Goal: Transaction & Acquisition: Purchase product/service

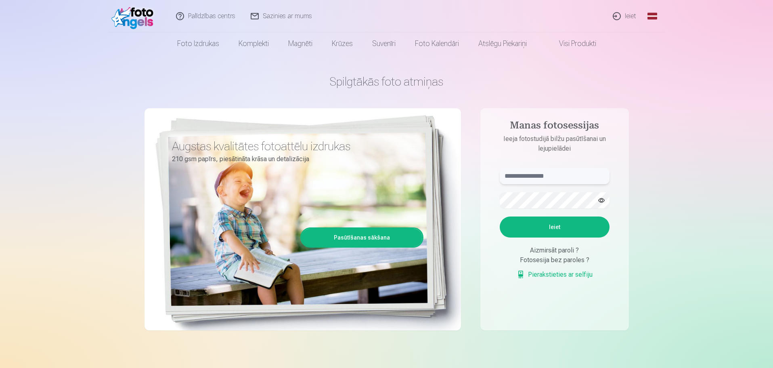
click at [550, 181] on input "text" at bounding box center [555, 176] width 110 height 16
drag, startPoint x: 550, startPoint y: 177, endPoint x: 19, endPoint y: 177, distance: 531.3
type input "**********"
click at [590, 227] on button "Ieiet" at bounding box center [555, 226] width 110 height 21
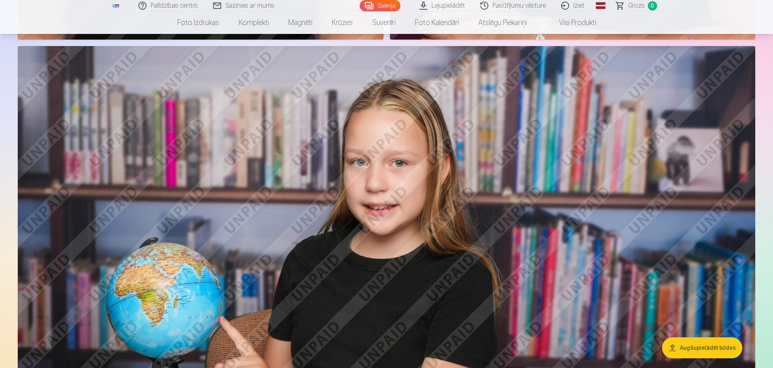
scroll to position [1655, 0]
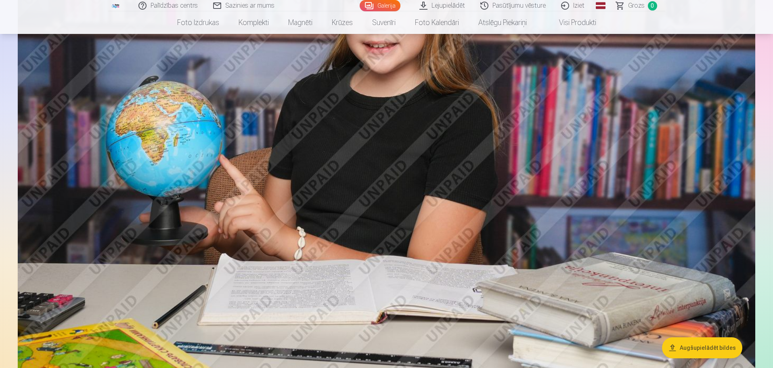
click at [710, 349] on button "Augšupielādēt bildes" at bounding box center [702, 347] width 80 height 21
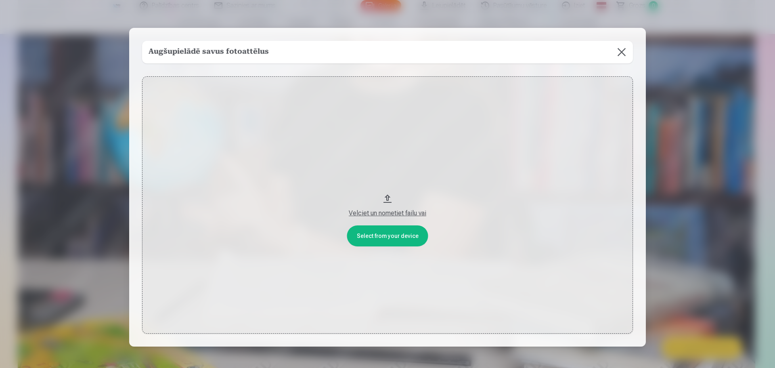
click at [368, 232] on button "Velciet un nometiet failu vai" at bounding box center [387, 205] width 491 height 258
click at [623, 51] on button at bounding box center [621, 52] width 23 height 23
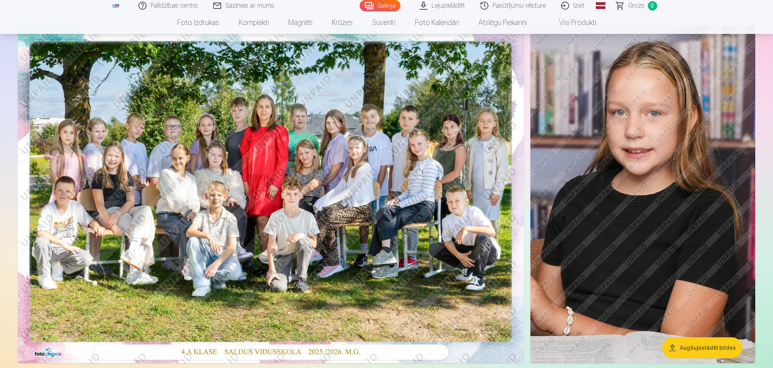
scroll to position [121, 0]
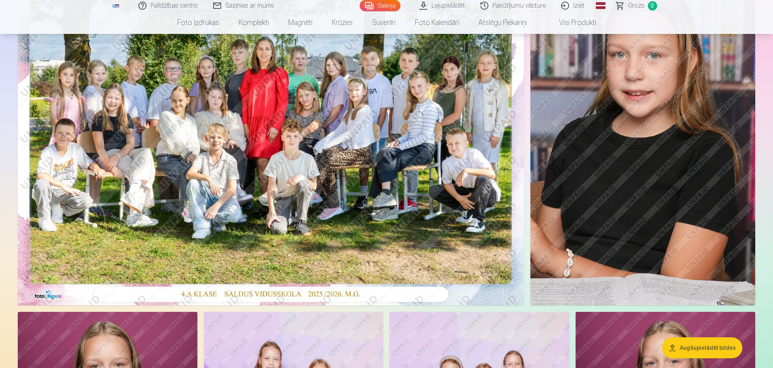
click at [319, 152] on img at bounding box center [271, 137] width 506 height 338
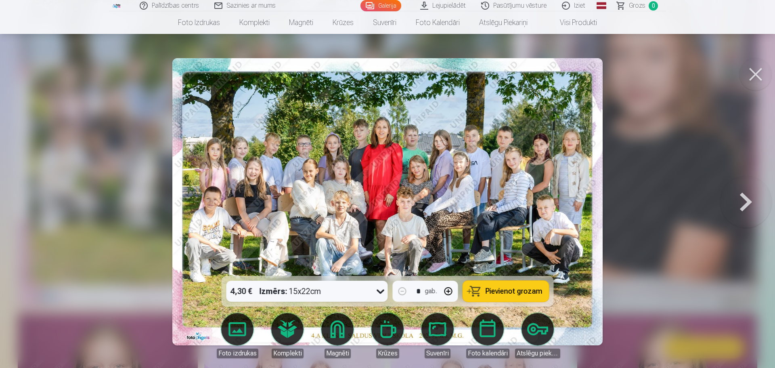
click at [499, 288] on span "Pievienot grozam" at bounding box center [514, 290] width 57 height 7
click at [752, 77] on button at bounding box center [756, 74] width 32 height 32
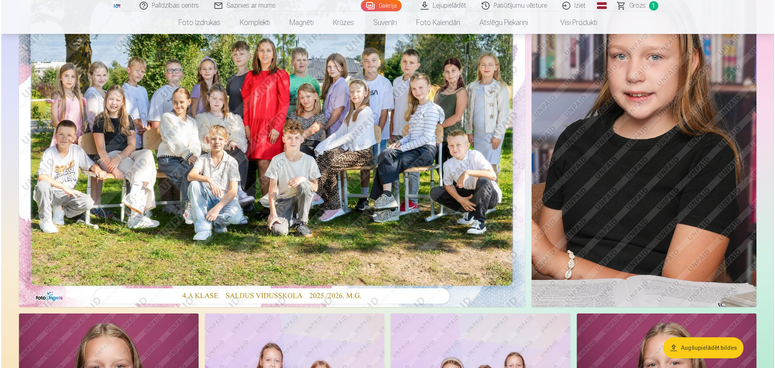
scroll to position [81, 0]
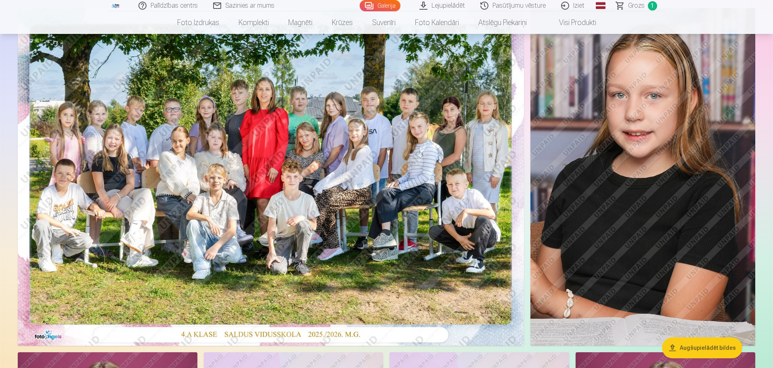
click at [612, 187] on img at bounding box center [643, 177] width 225 height 338
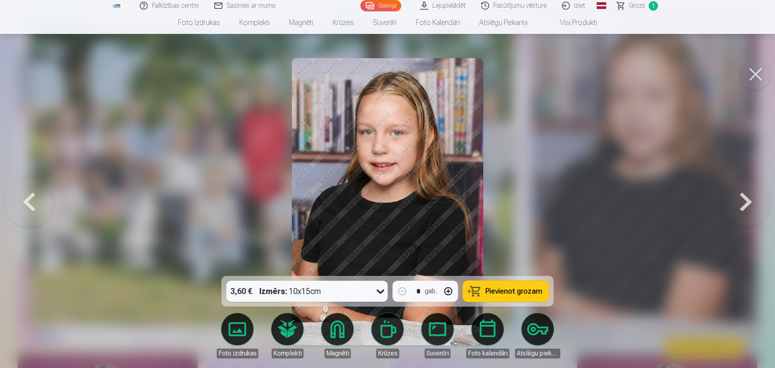
click at [333, 329] on link "Magnēti" at bounding box center [337, 335] width 45 height 45
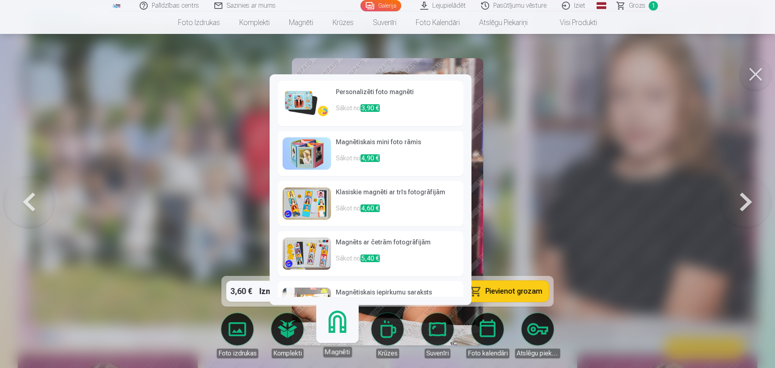
click at [371, 100] on h6 "Personalizēti foto magnēti" at bounding box center [397, 95] width 123 height 16
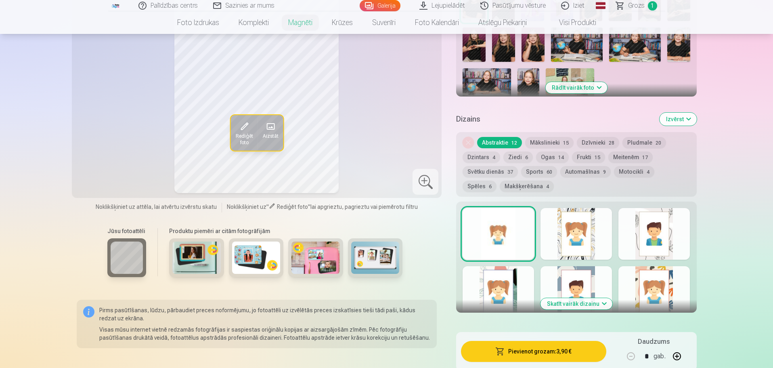
scroll to position [363, 0]
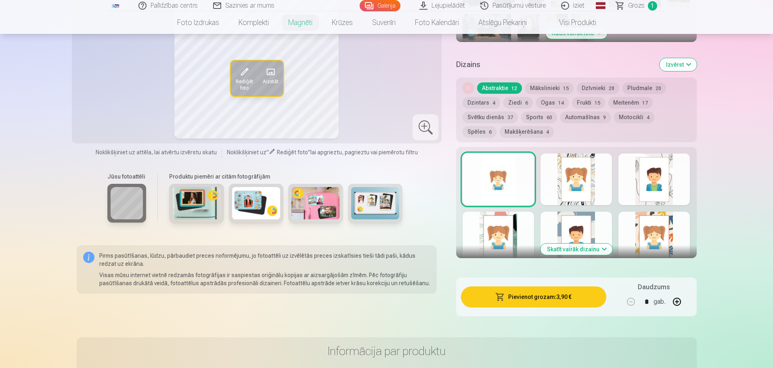
click at [660, 172] on div at bounding box center [654, 179] width 71 height 52
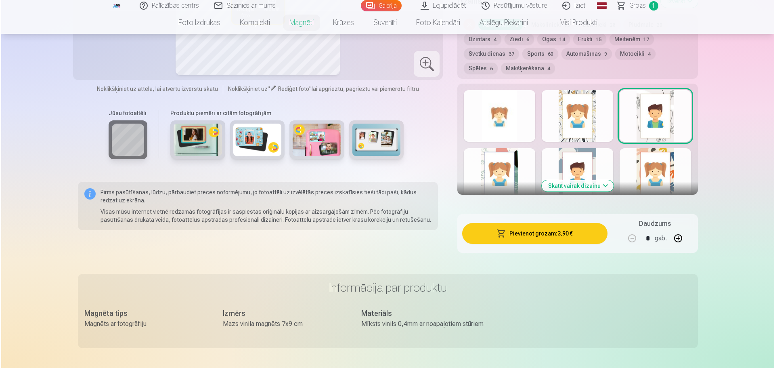
scroll to position [485, 0]
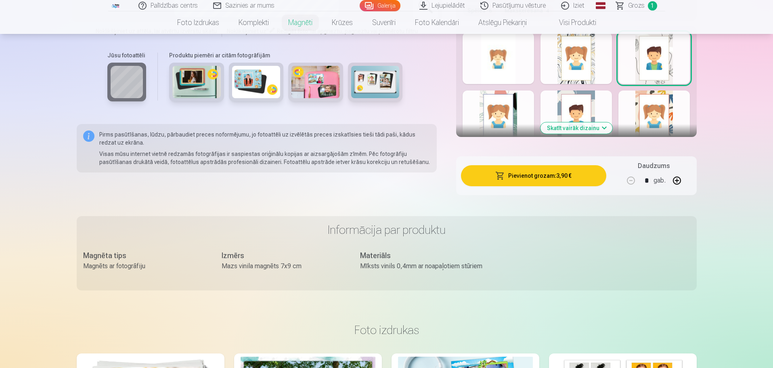
click at [545, 169] on button "Pievienot grozam : 3,90 €" at bounding box center [533, 175] width 145 height 21
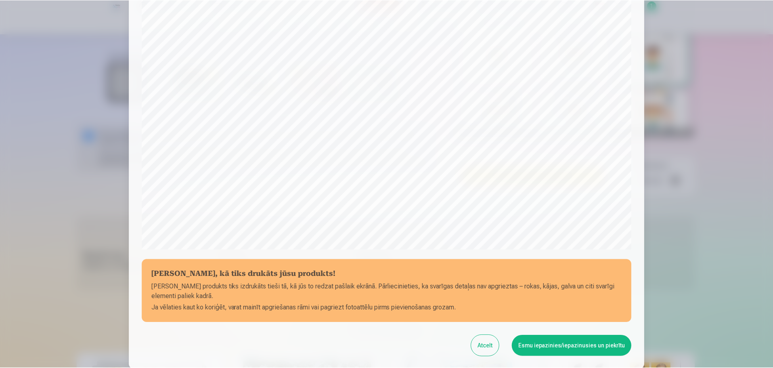
scroll to position [214, 0]
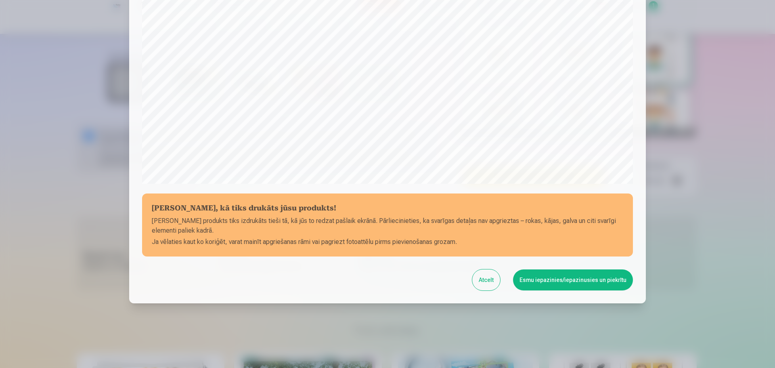
click at [594, 273] on button "Esmu iepazinies/iepazinusies un piekrītu" at bounding box center [573, 279] width 120 height 21
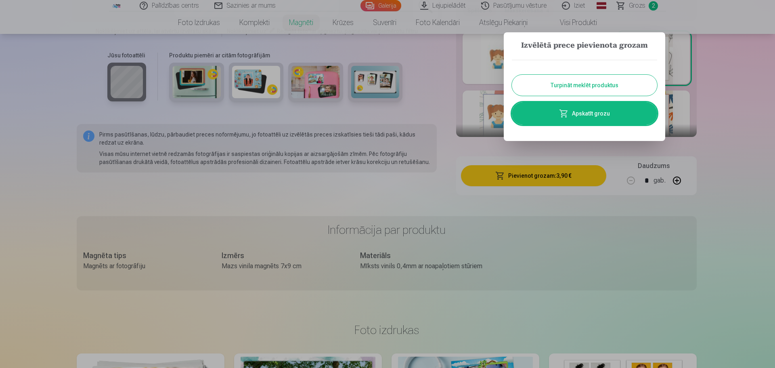
click at [606, 87] on button "Turpināt meklēt produktus" at bounding box center [584, 85] width 145 height 21
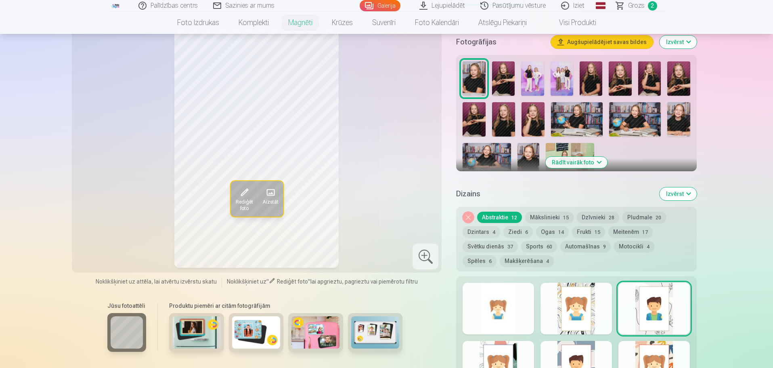
scroll to position [162, 0]
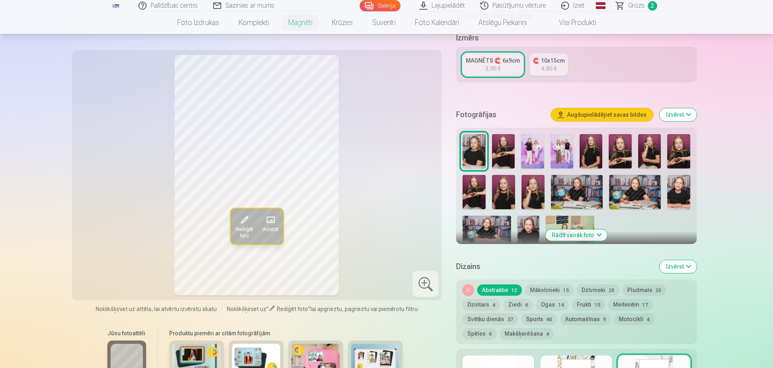
click at [653, 151] on img at bounding box center [649, 151] width 23 height 34
click at [676, 149] on img at bounding box center [678, 151] width 23 height 34
click at [472, 194] on img at bounding box center [474, 192] width 23 height 34
click at [506, 189] on img at bounding box center [503, 192] width 23 height 34
click at [540, 190] on img at bounding box center [533, 192] width 23 height 34
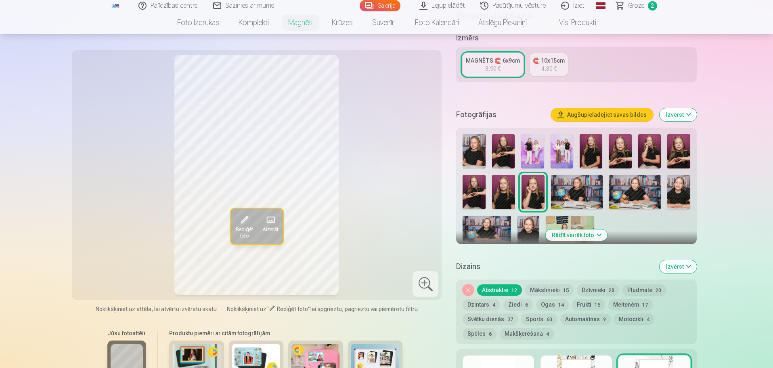
click at [685, 178] on img at bounding box center [678, 192] width 23 height 34
click at [530, 225] on img at bounding box center [528, 232] width 21 height 32
click at [501, 193] on img at bounding box center [503, 192] width 23 height 34
click at [532, 182] on img at bounding box center [533, 192] width 23 height 34
click at [657, 147] on img at bounding box center [649, 151] width 23 height 34
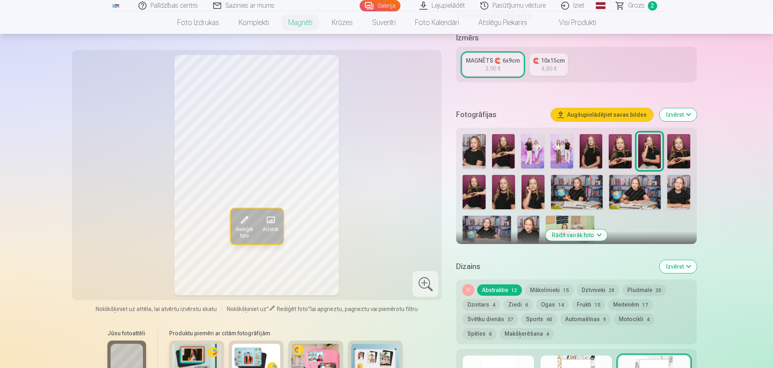
click at [626, 313] on button "Motocikli 4" at bounding box center [634, 318] width 40 height 11
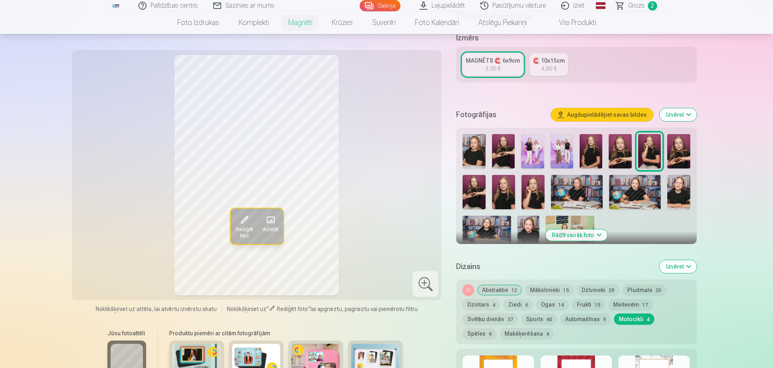
scroll to position [283, 0]
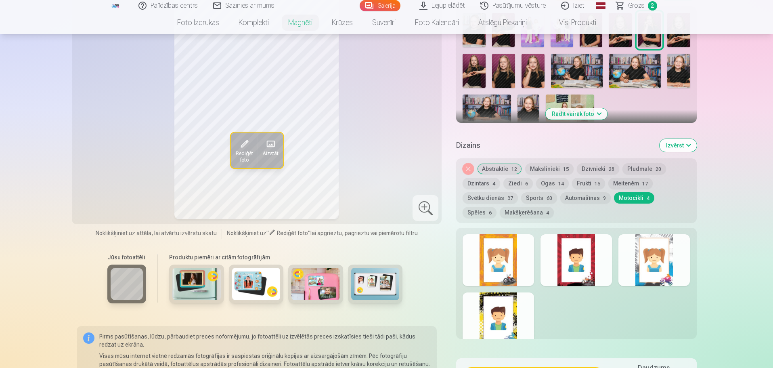
click at [633, 178] on button "Meitenēm 17" at bounding box center [630, 183] width 44 height 11
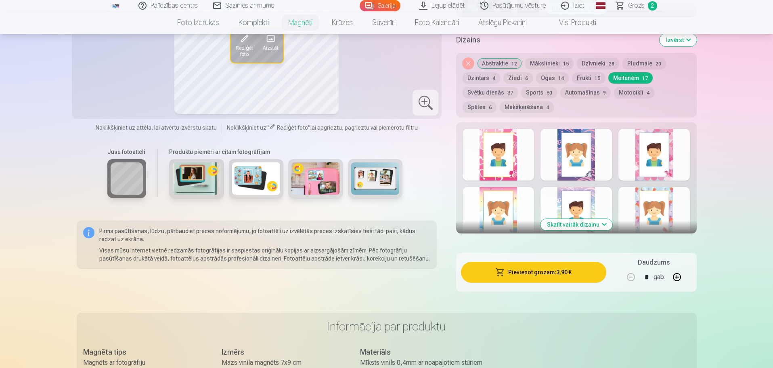
scroll to position [404, 0]
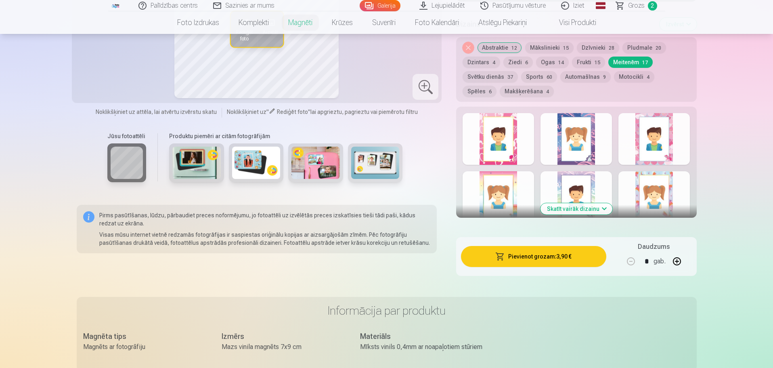
click at [654, 134] on div at bounding box center [654, 139] width 71 height 52
click at [501, 145] on div at bounding box center [498, 139] width 71 height 52
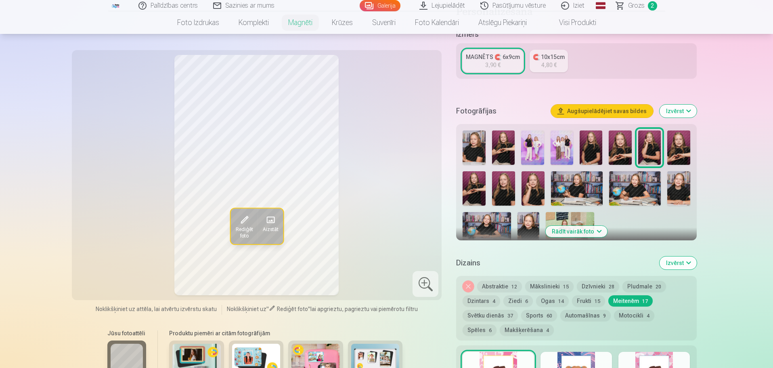
scroll to position [162, 0]
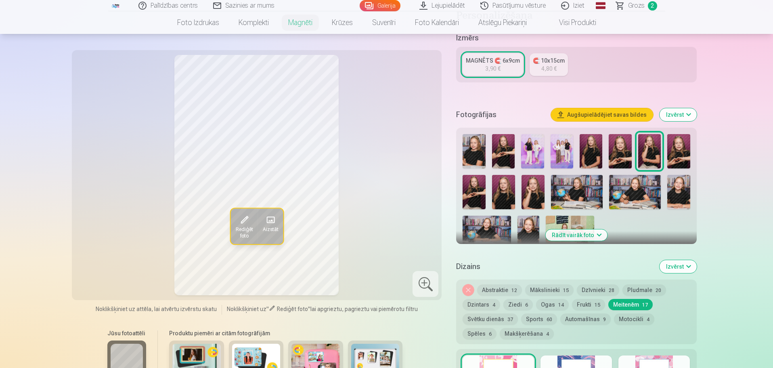
click at [553, 284] on button "Mākslinieki 15" at bounding box center [549, 289] width 48 height 11
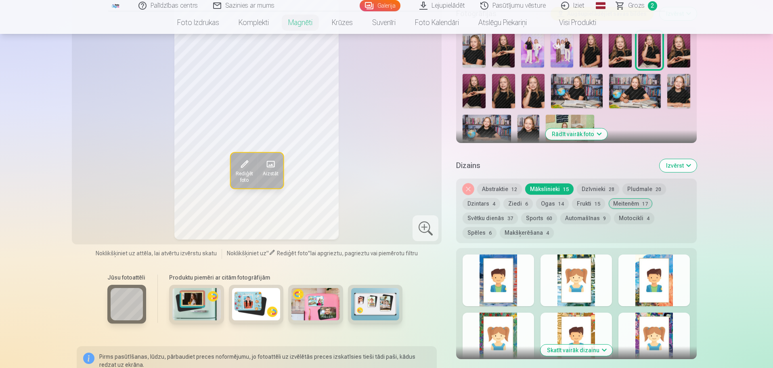
scroll to position [323, 0]
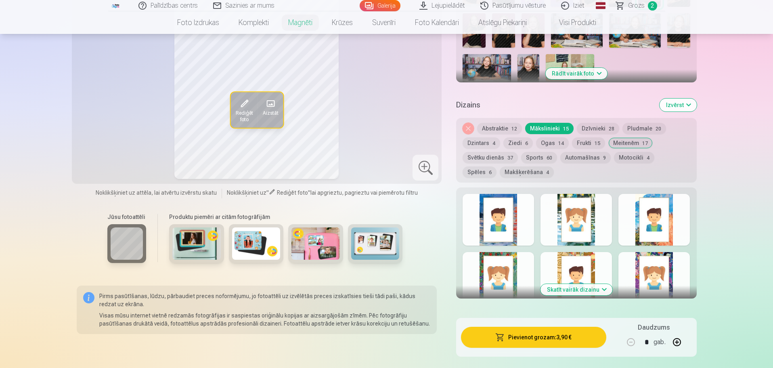
click at [504, 123] on button "Abstraktie 12" at bounding box center [499, 128] width 45 height 11
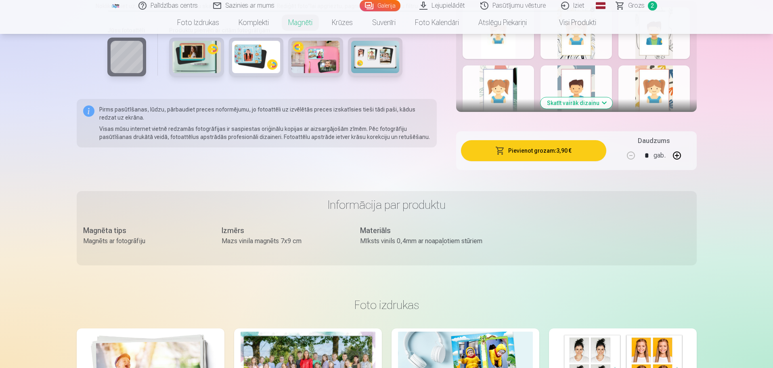
scroll to position [444, 0]
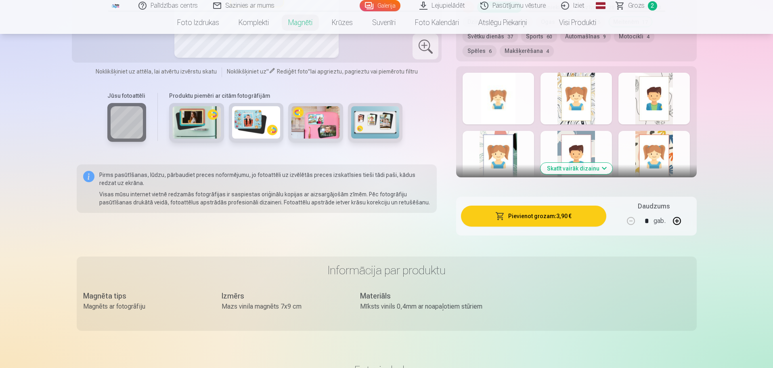
click at [592, 163] on button "Skatīt vairāk dizainu" at bounding box center [577, 168] width 72 height 11
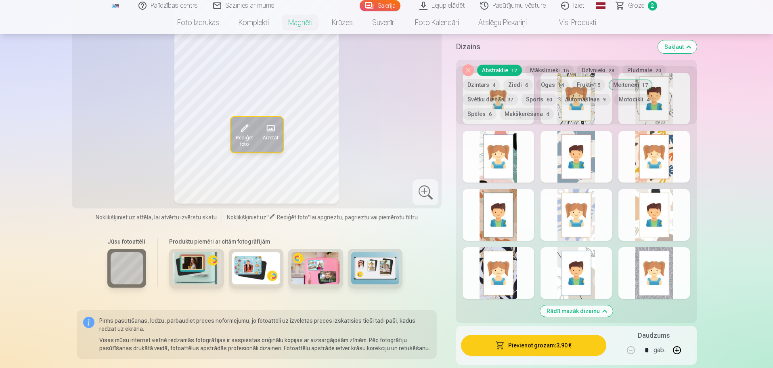
click at [577, 262] on div at bounding box center [576, 273] width 71 height 52
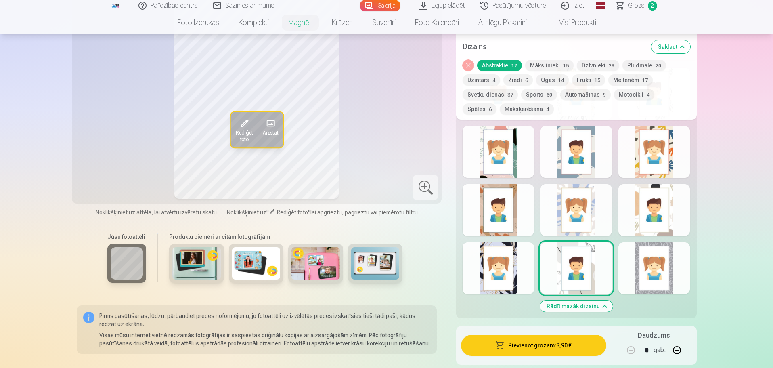
click at [645, 264] on div at bounding box center [654, 268] width 71 height 52
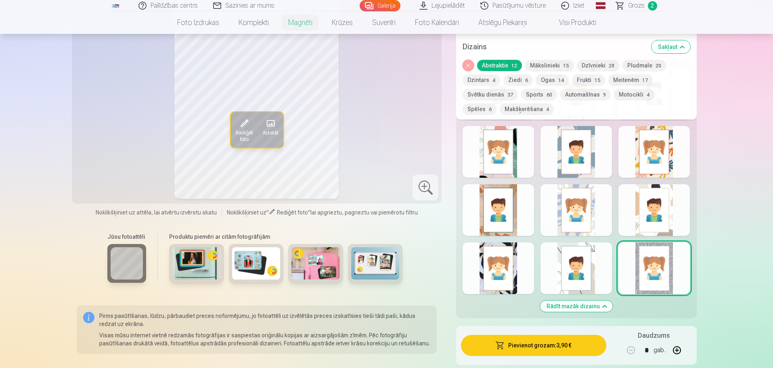
click at [508, 260] on div at bounding box center [498, 268] width 71 height 52
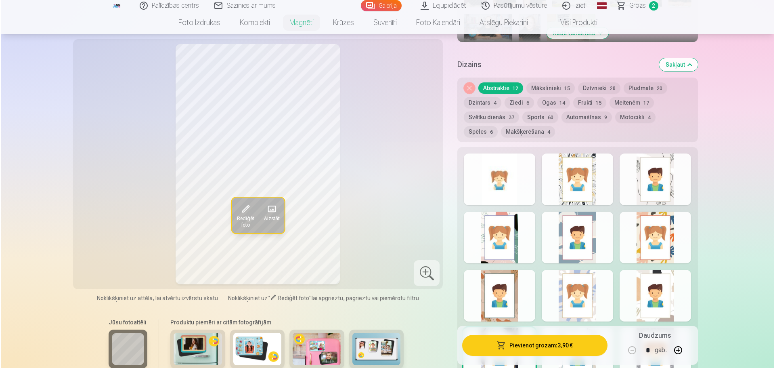
scroll to position [242, 0]
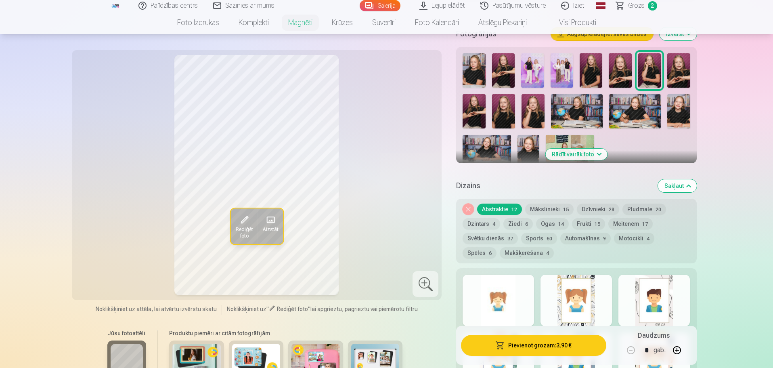
click at [514, 284] on div at bounding box center [498, 301] width 71 height 52
click at [560, 350] on button "Pievienot grozam : 3,90 €" at bounding box center [533, 345] width 145 height 21
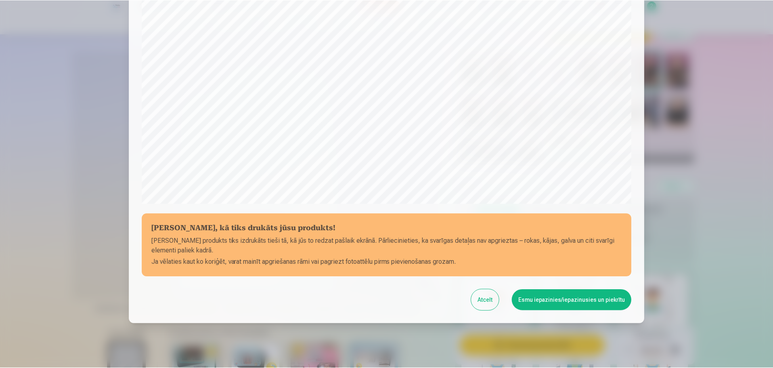
scroll to position [214, 0]
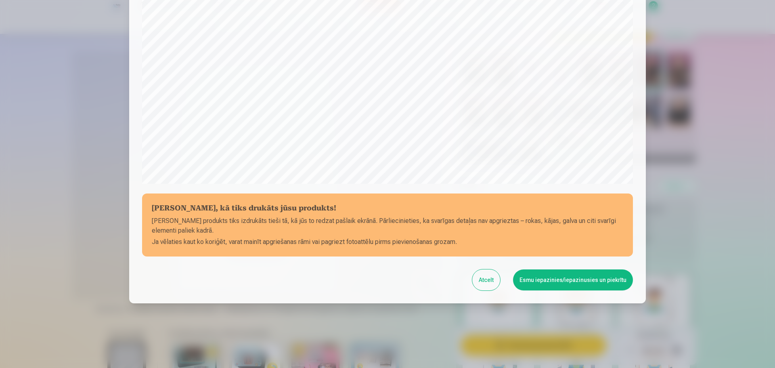
click at [603, 281] on button "Esmu iepazinies/iepazinusies un piekrītu" at bounding box center [573, 279] width 120 height 21
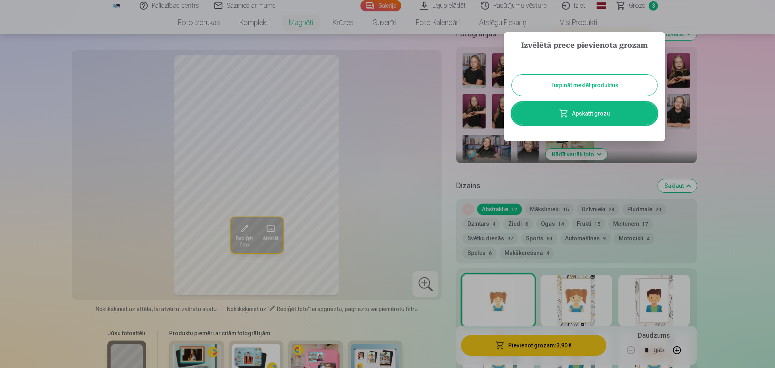
click at [614, 87] on button "Turpināt meklēt produktus" at bounding box center [584, 85] width 145 height 21
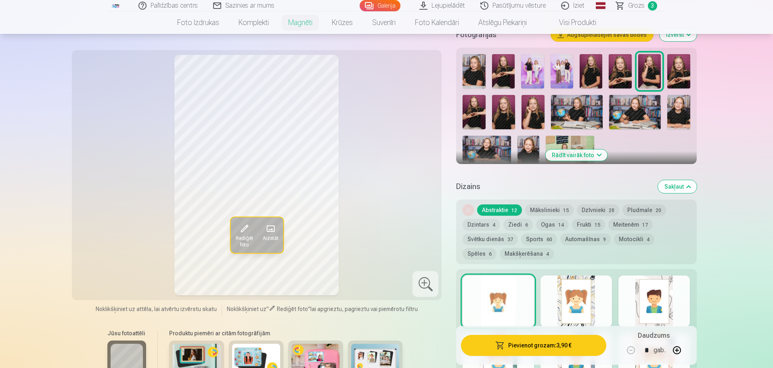
scroll to position [242, 0]
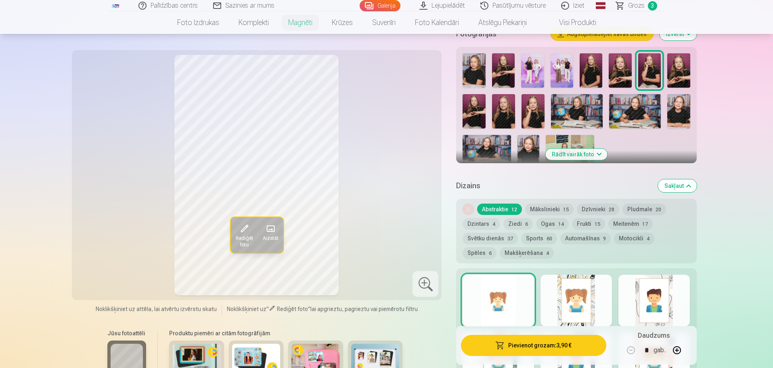
click at [600, 149] on button "Rādīt vairāk foto" at bounding box center [576, 154] width 62 height 11
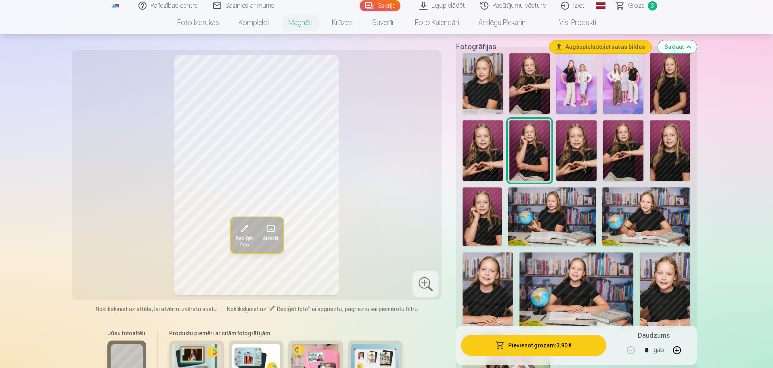
click at [659, 219] on img at bounding box center [646, 216] width 88 height 59
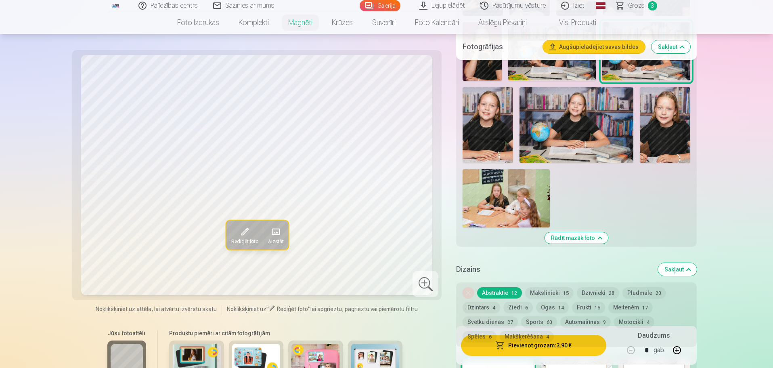
scroll to position [404, 0]
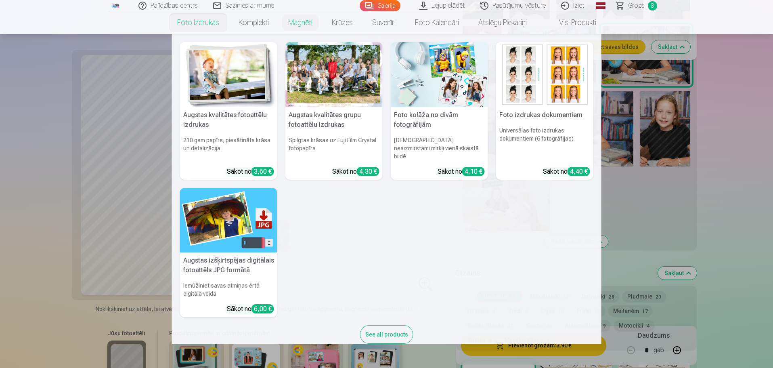
click at [204, 23] on link "Foto izdrukas" at bounding box center [198, 22] width 61 height 23
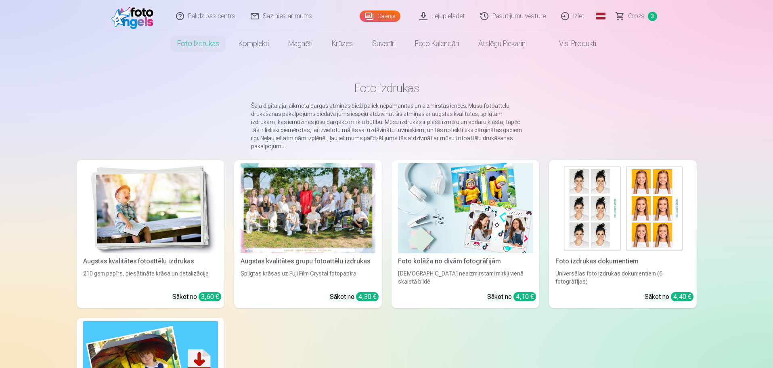
click at [137, 17] on img at bounding box center [134, 16] width 46 height 26
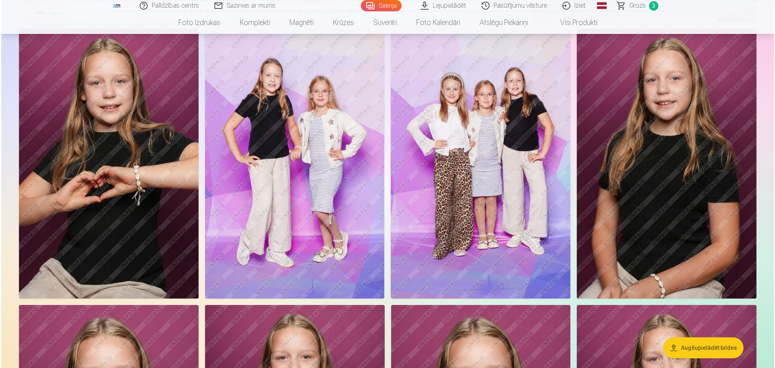
scroll to position [363, 0]
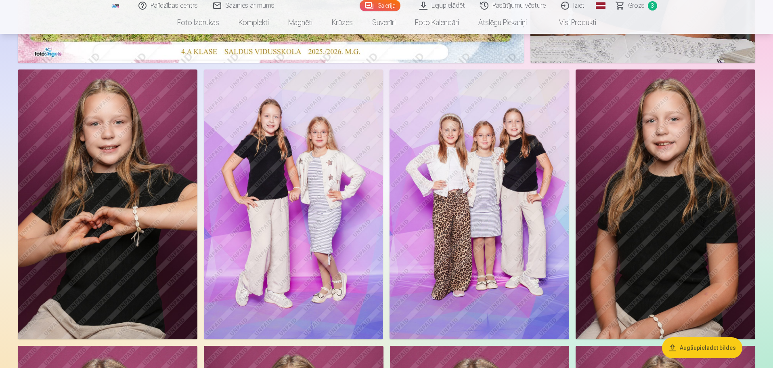
click at [302, 189] on img at bounding box center [294, 203] width 180 height 269
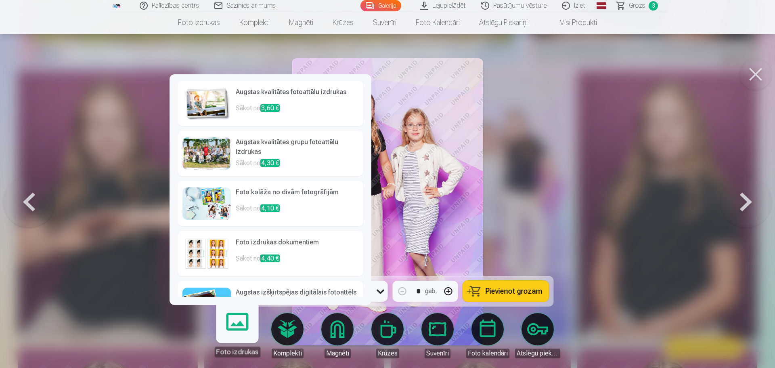
click at [231, 331] on link "Foto izdrukas" at bounding box center [237, 332] width 50 height 50
click at [224, 101] on img at bounding box center [206, 103] width 48 height 32
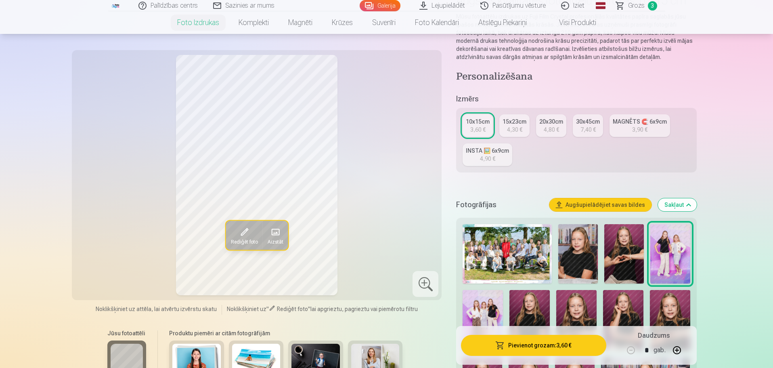
scroll to position [81, 0]
